Goal: Information Seeking & Learning: Learn about a topic

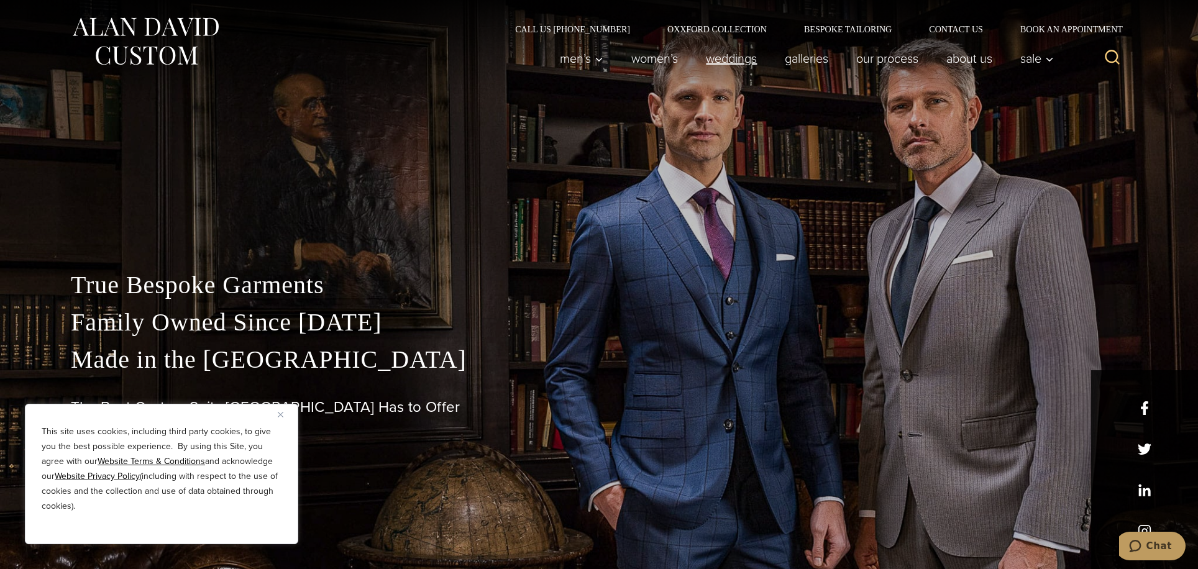
click at [721, 58] on link "weddings" at bounding box center [731, 58] width 79 height 25
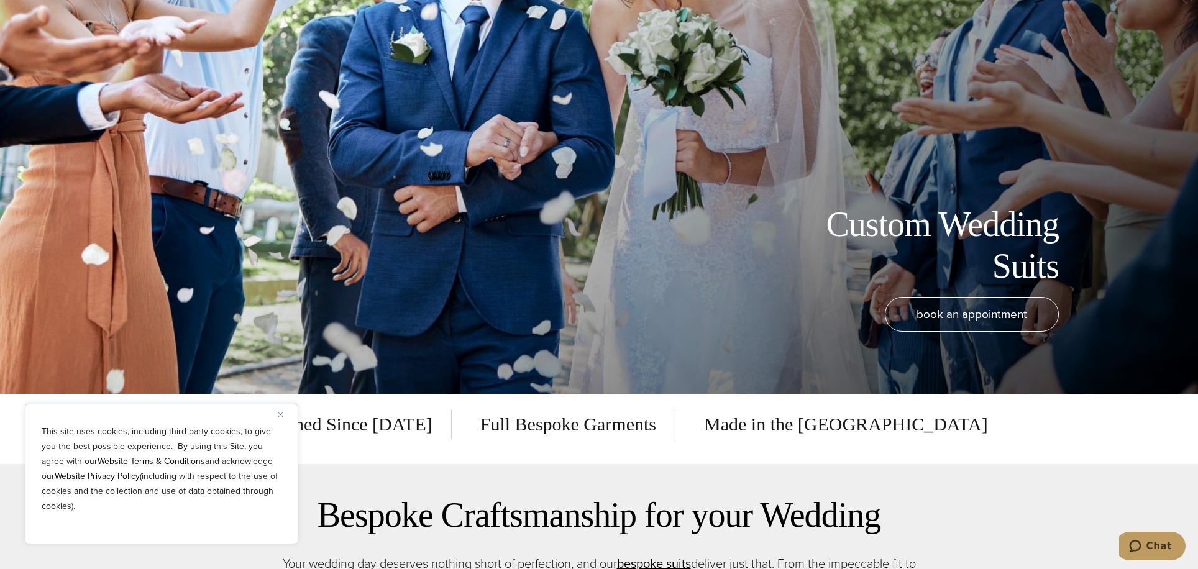
scroll to position [311, 0]
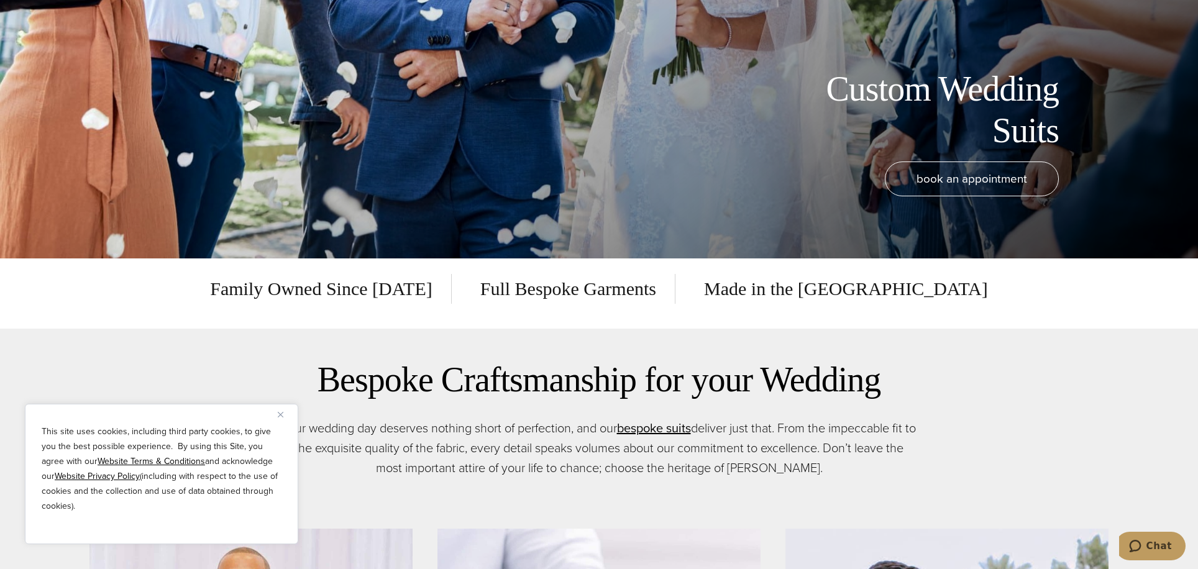
click at [275, 419] on div "This site uses cookies, including third party cookies, to give you the best pos…" at bounding box center [161, 474] width 273 height 140
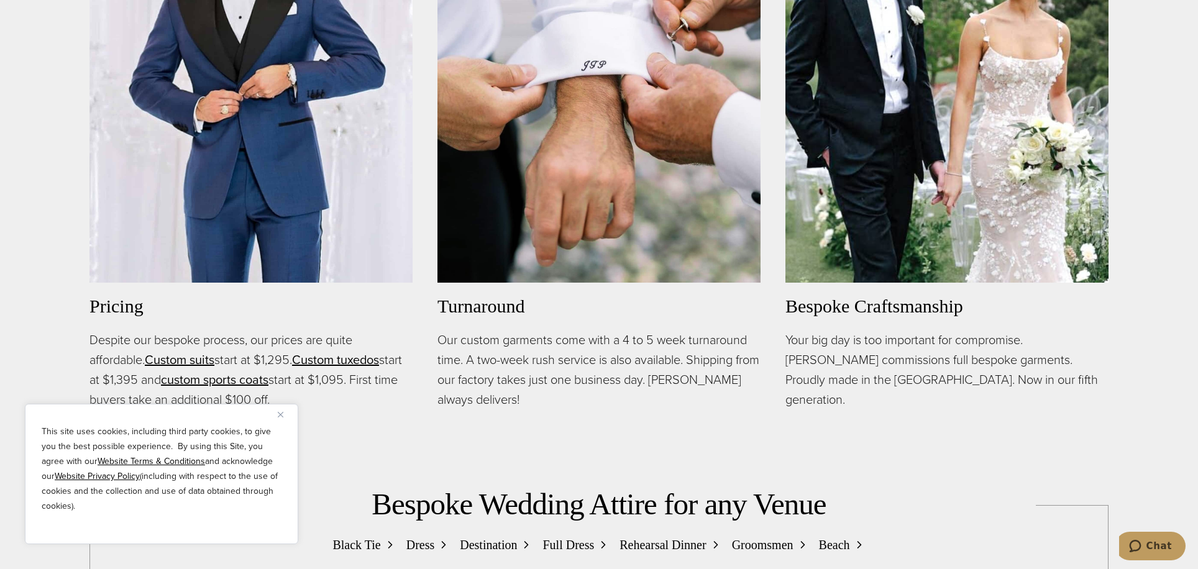
scroll to position [1180, 0]
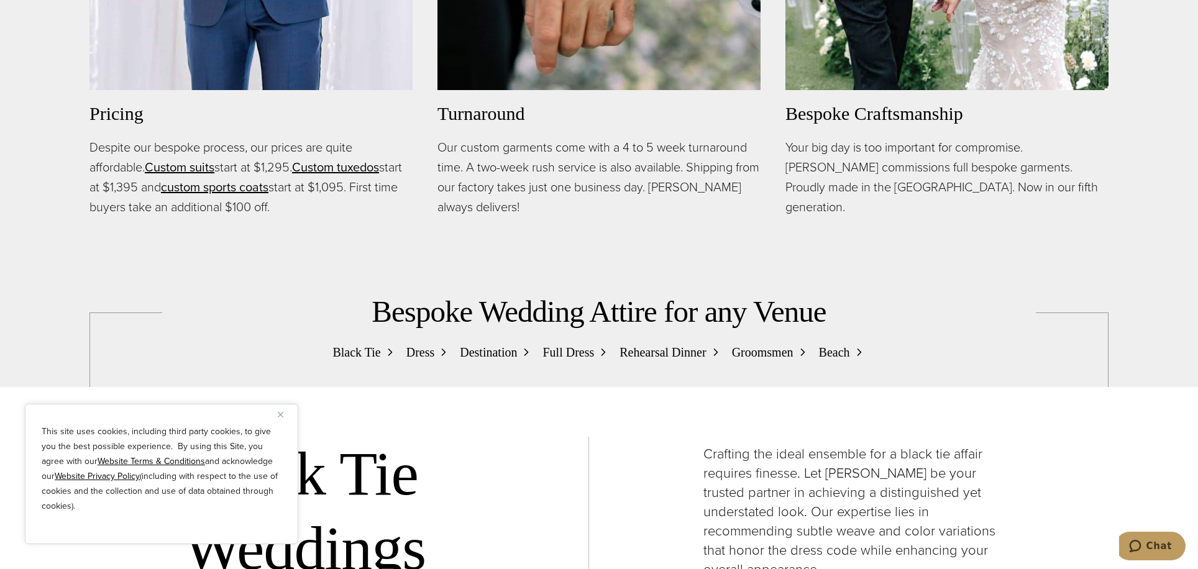
click at [278, 416] on img "Close" at bounding box center [281, 415] width 6 height 6
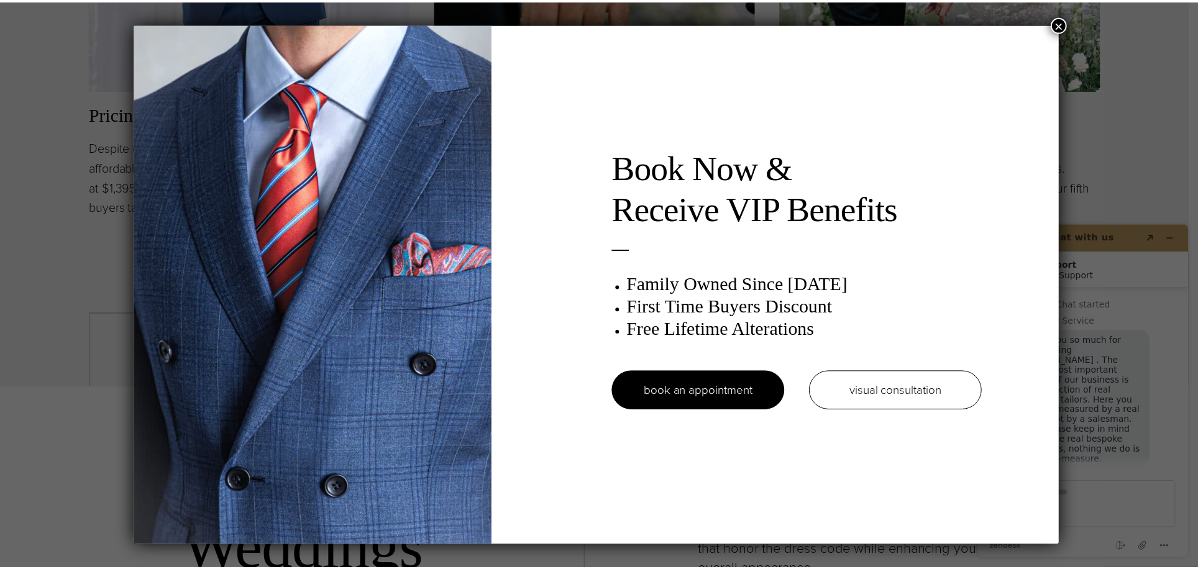
scroll to position [16, 0]
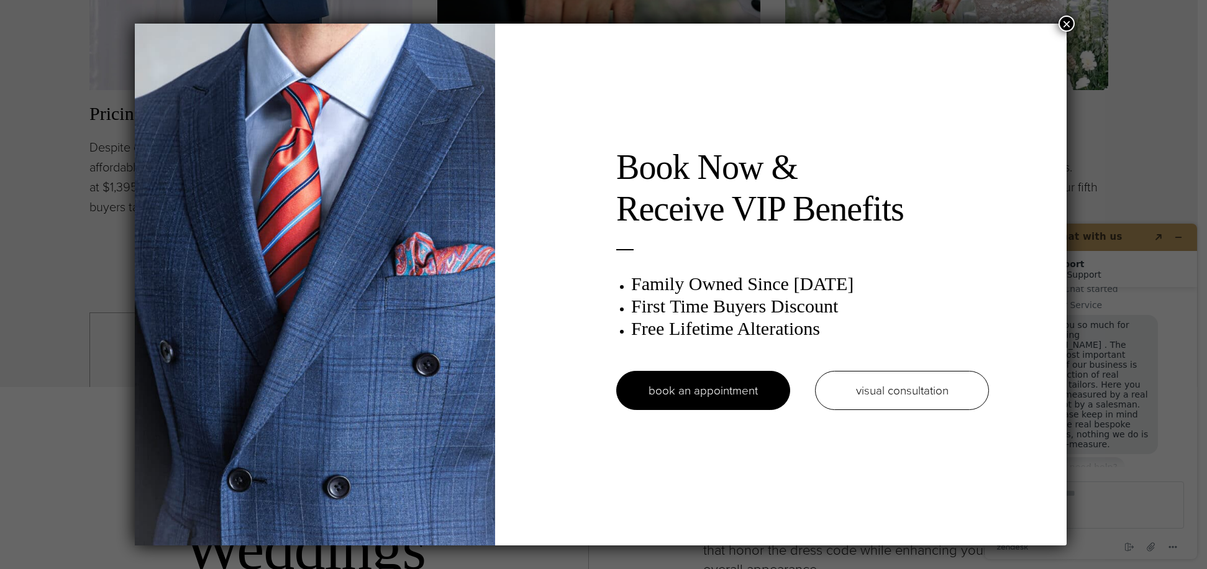
click at [1067, 22] on button "×" at bounding box center [1067, 24] width 16 height 16
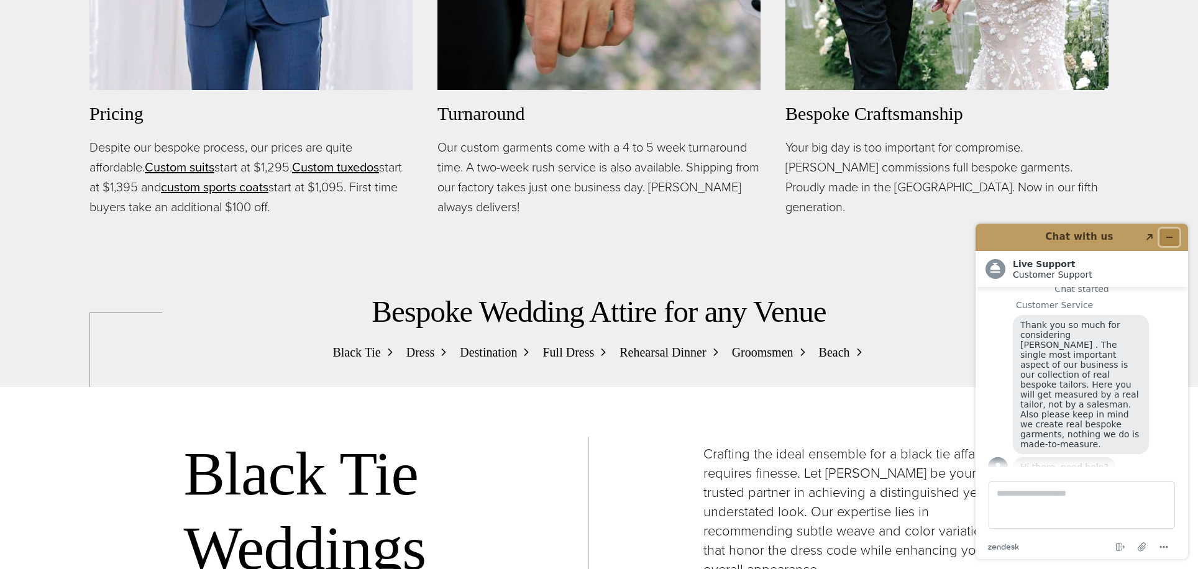
click at [1165, 235] on icon "Minimize widget" at bounding box center [1169, 237] width 9 height 9
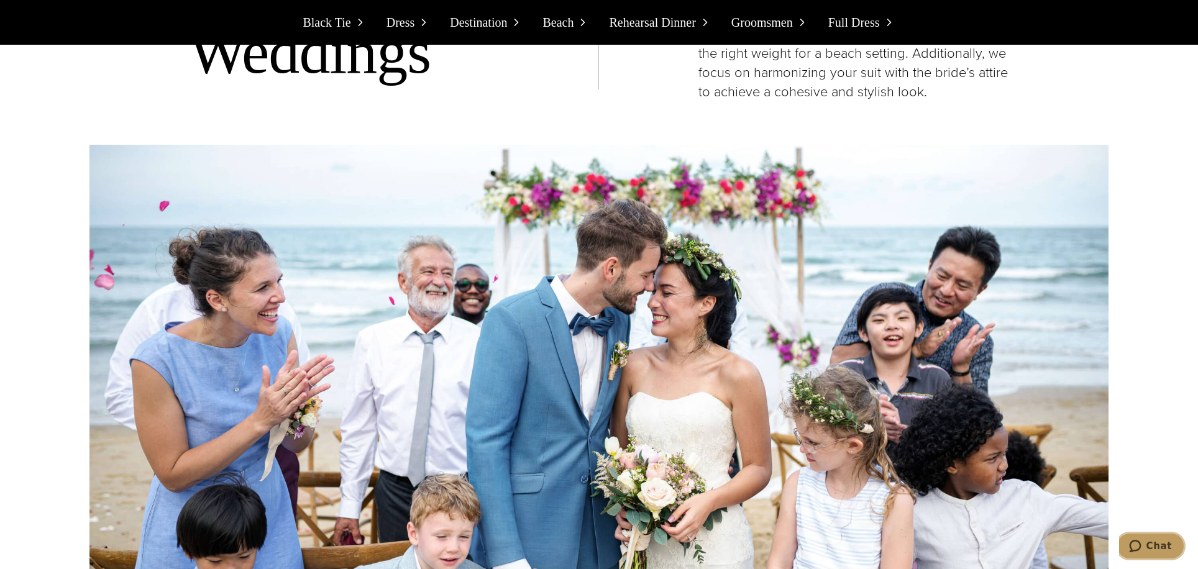
scroll to position [6275, 0]
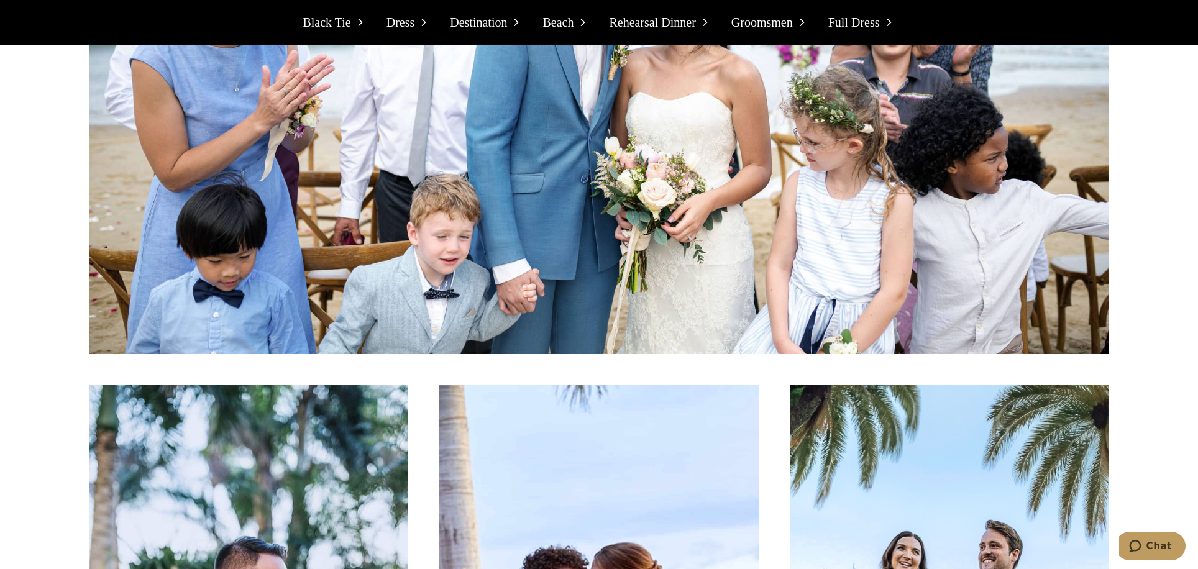
click at [347, 29] on span "Black Tie" at bounding box center [327, 22] width 48 height 20
